Goal: Transaction & Acquisition: Purchase product/service

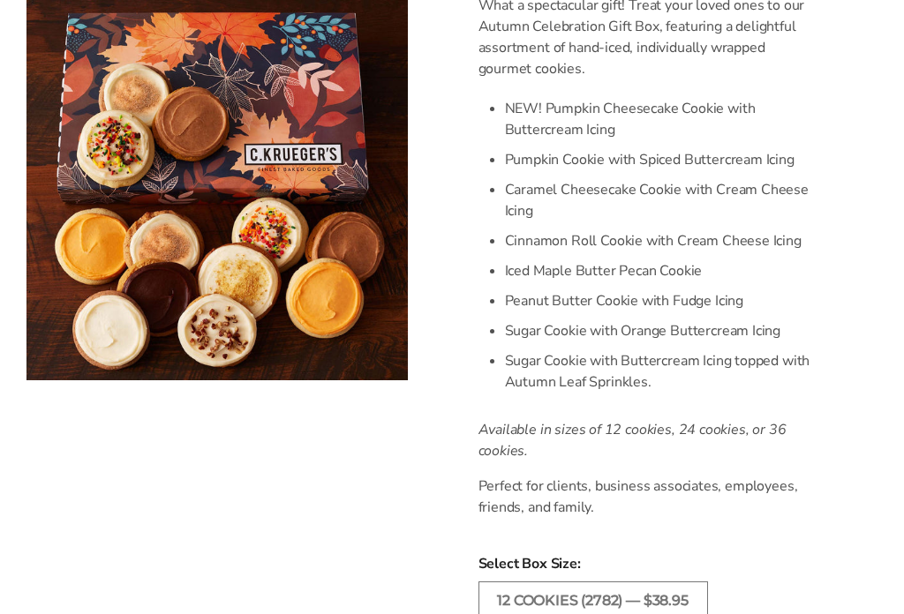
scroll to position [535, 0]
click at [881, 470] on div "[PERSON_NAME] Fall Celebration Cookie Gift Boxes - Iced Cookies SKU: 2782 $38.9…" at bounding box center [669, 450] width 470 height 1561
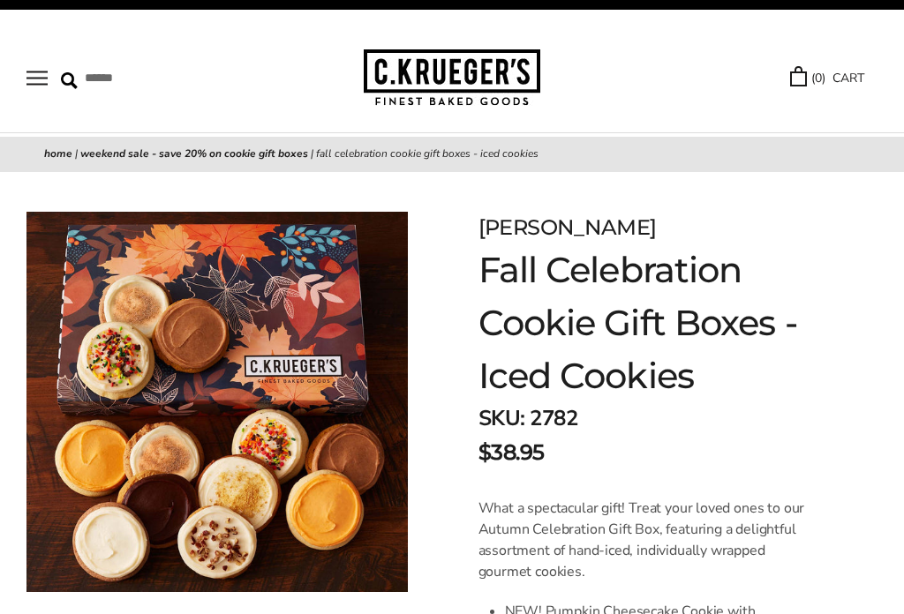
scroll to position [0, 0]
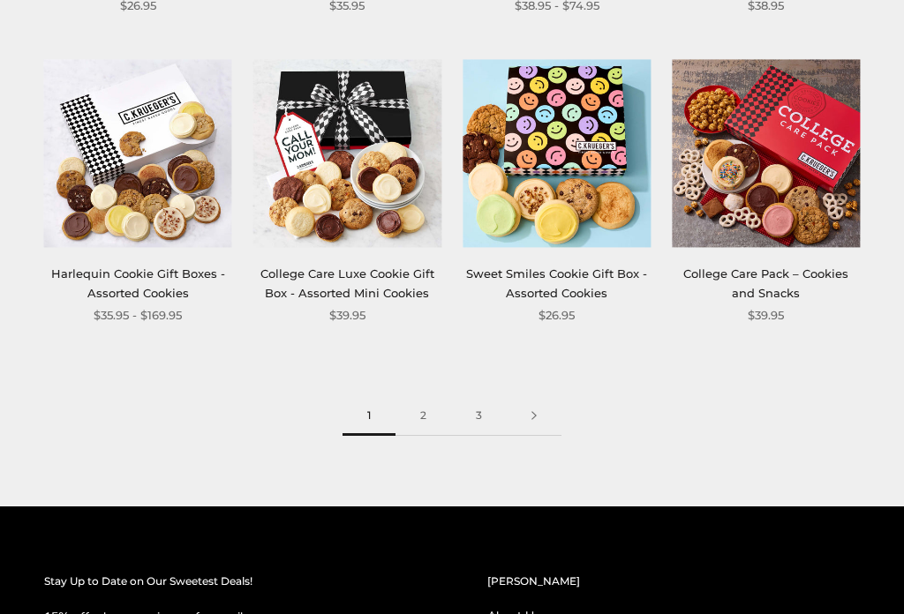
scroll to position [1803, 0]
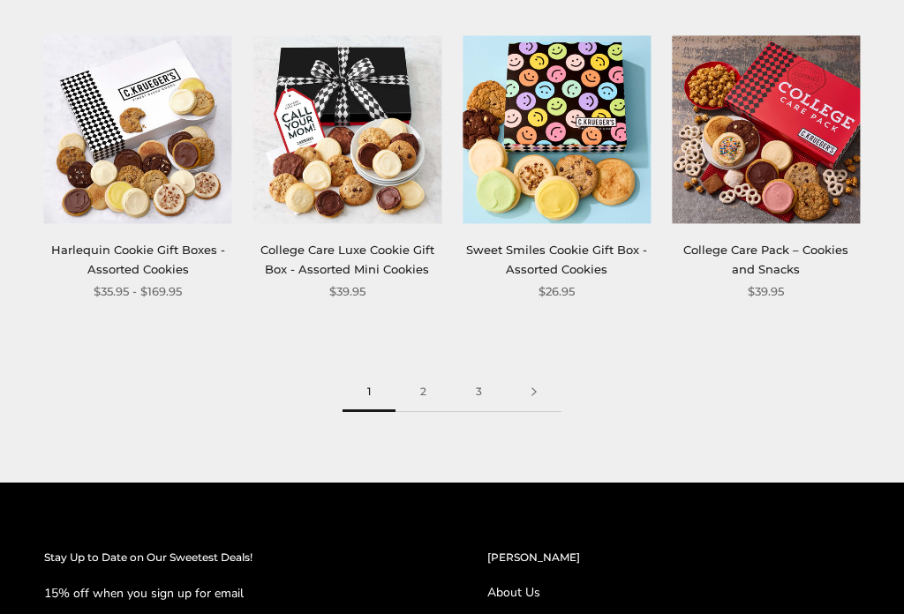
scroll to position [1829, 0]
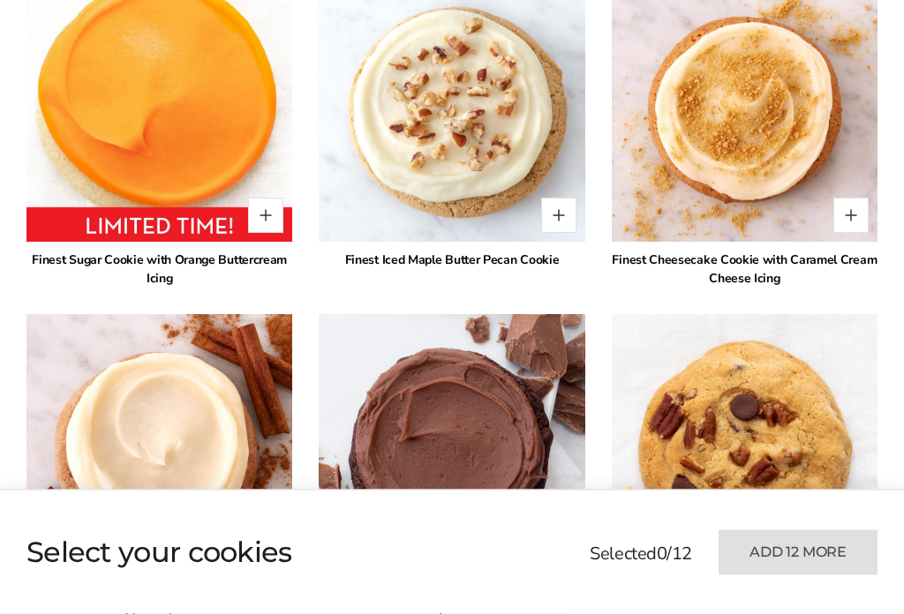
scroll to position [1597, 0]
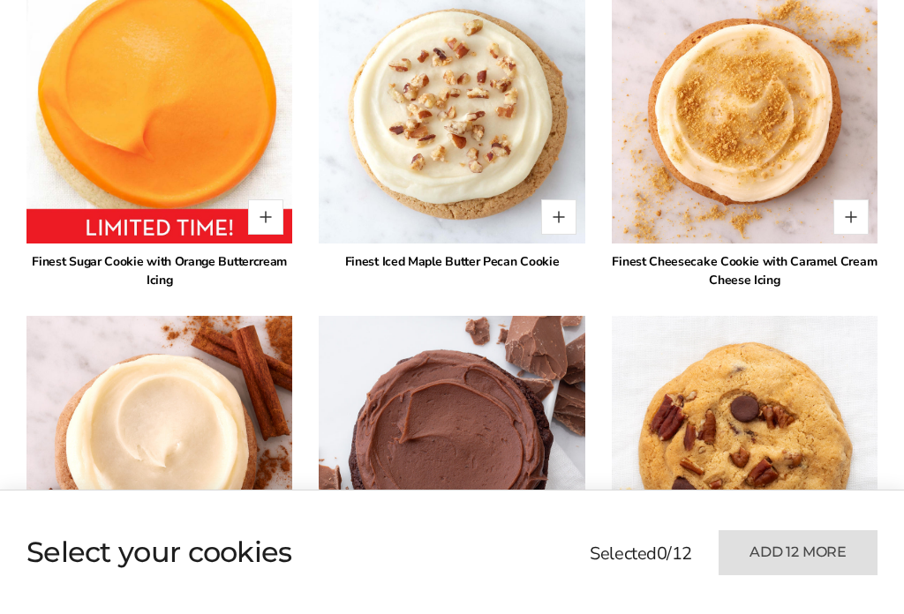
click at [462, 243] on img at bounding box center [452, 110] width 266 height 266
click at [479, 243] on img at bounding box center [452, 110] width 266 height 266
click at [478, 243] on img at bounding box center [452, 110] width 266 height 266
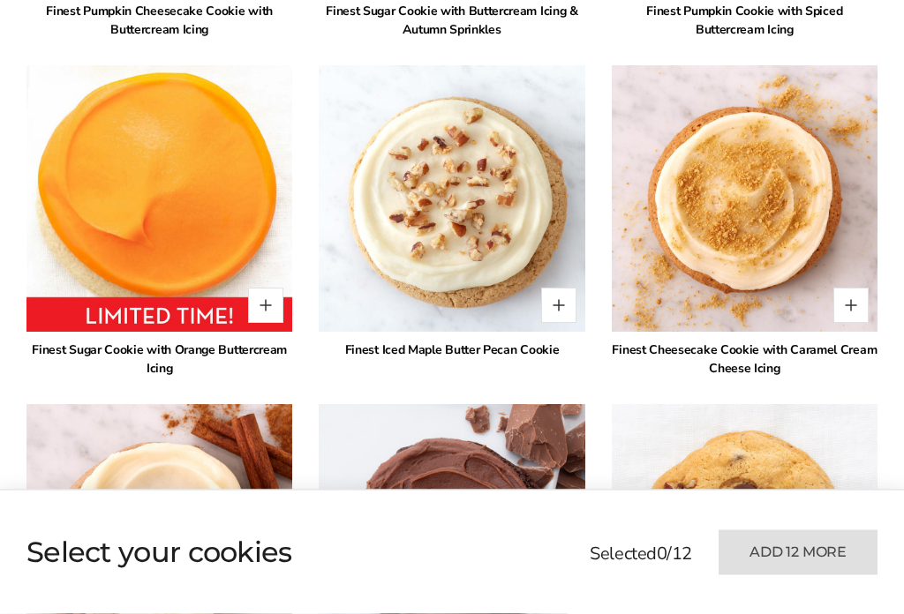
scroll to position [1509, 0]
click at [509, 331] on img at bounding box center [452, 198] width 266 height 266
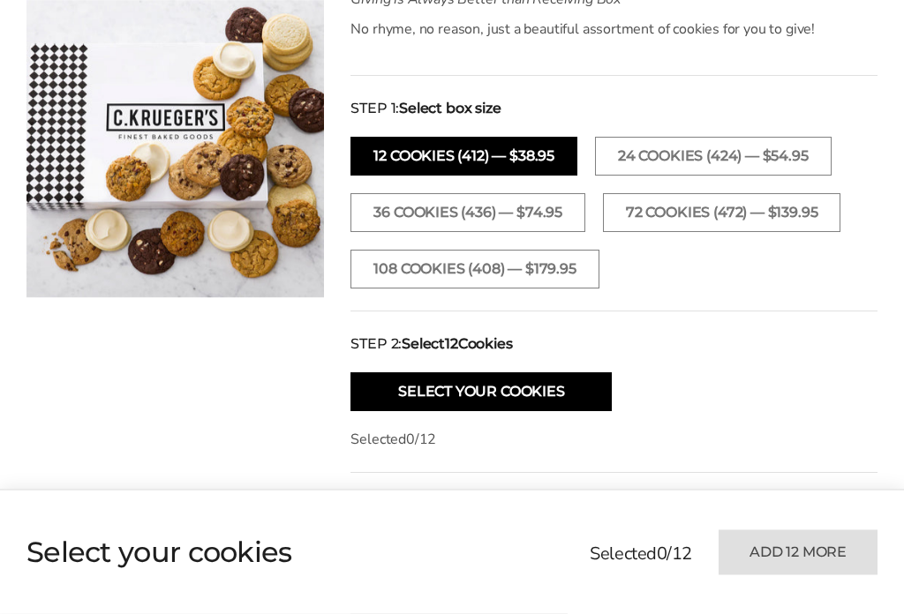
scroll to position [350, 0]
